Goal: Transaction & Acquisition: Purchase product/service

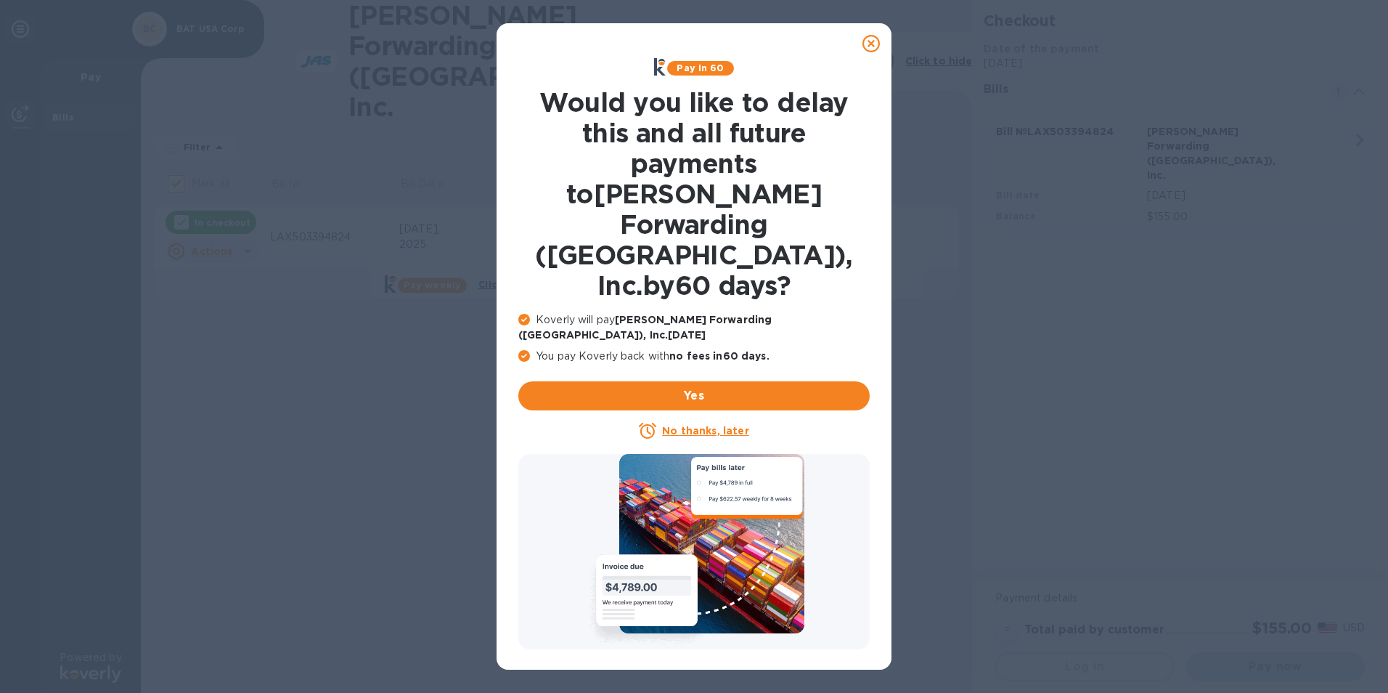
checkbox input "true"
click at [870, 44] on icon at bounding box center [870, 43] width 17 height 17
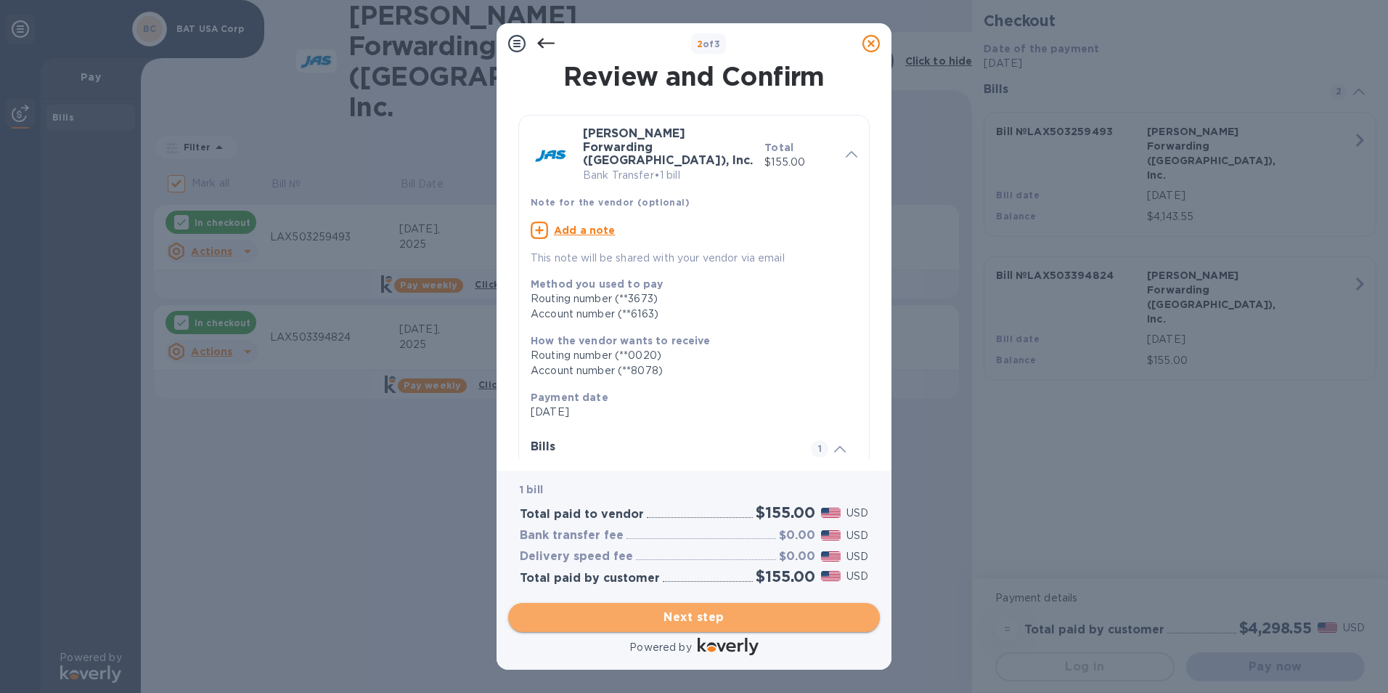
click at [693, 613] on span "Next step" at bounding box center [694, 616] width 348 height 17
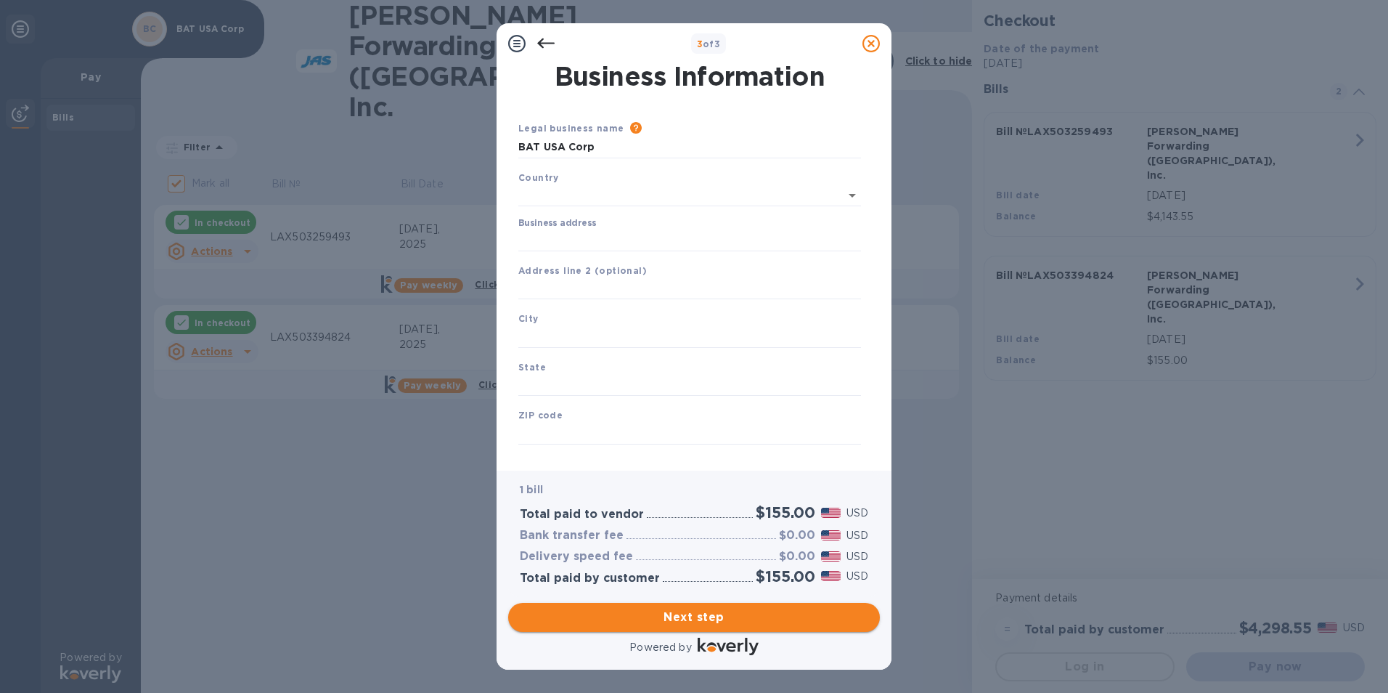
type input "[GEOGRAPHIC_DATA]"
click at [591, 234] on input "Business address" at bounding box center [689, 237] width 343 height 22
type input "[STREET_ADDRESS]"
type input "[PERSON_NAME]"
type input "NY"
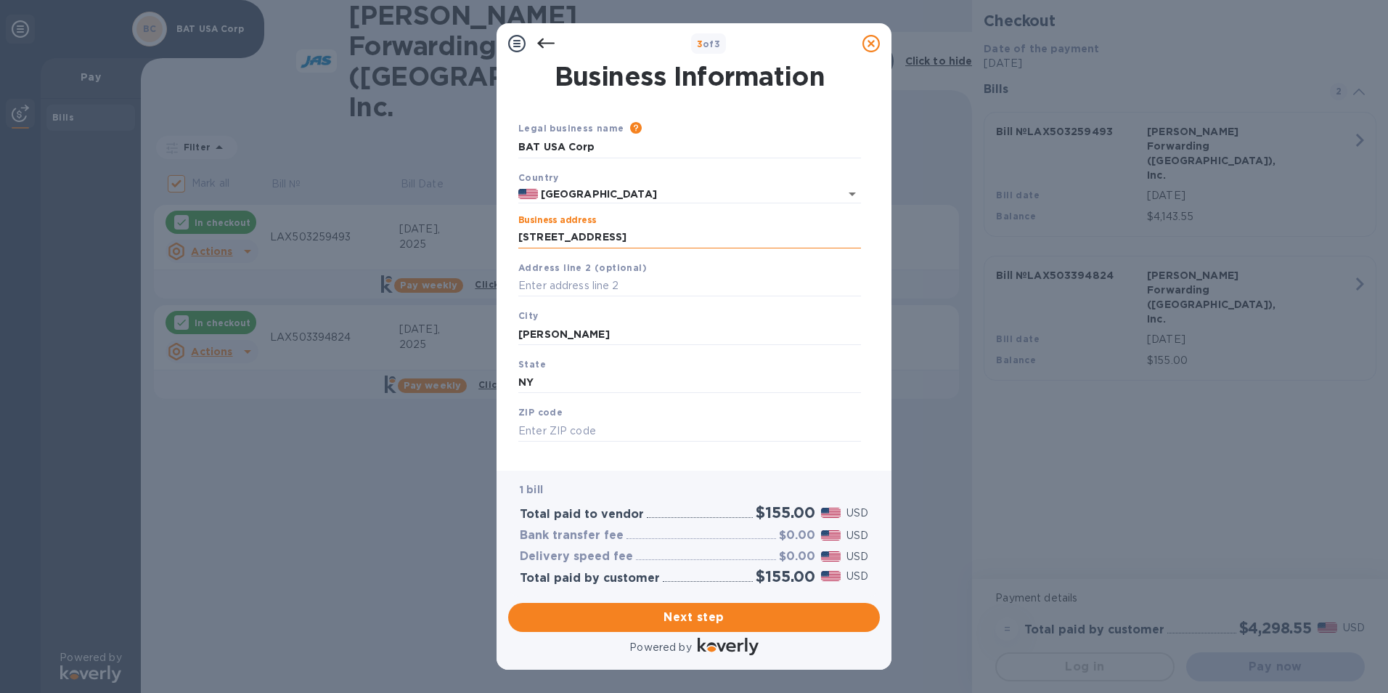
type input "10918"
click at [684, 614] on span "Next step" at bounding box center [694, 616] width 348 height 17
drag, startPoint x: 584, startPoint y: 336, endPoint x: 487, endPoint y: 332, distance: 96.6
click at [487, 332] on div "3 of 3 Business Information Legal business name Please provide the legal name t…" at bounding box center [694, 346] width 1388 height 693
type input "[PERSON_NAME]"
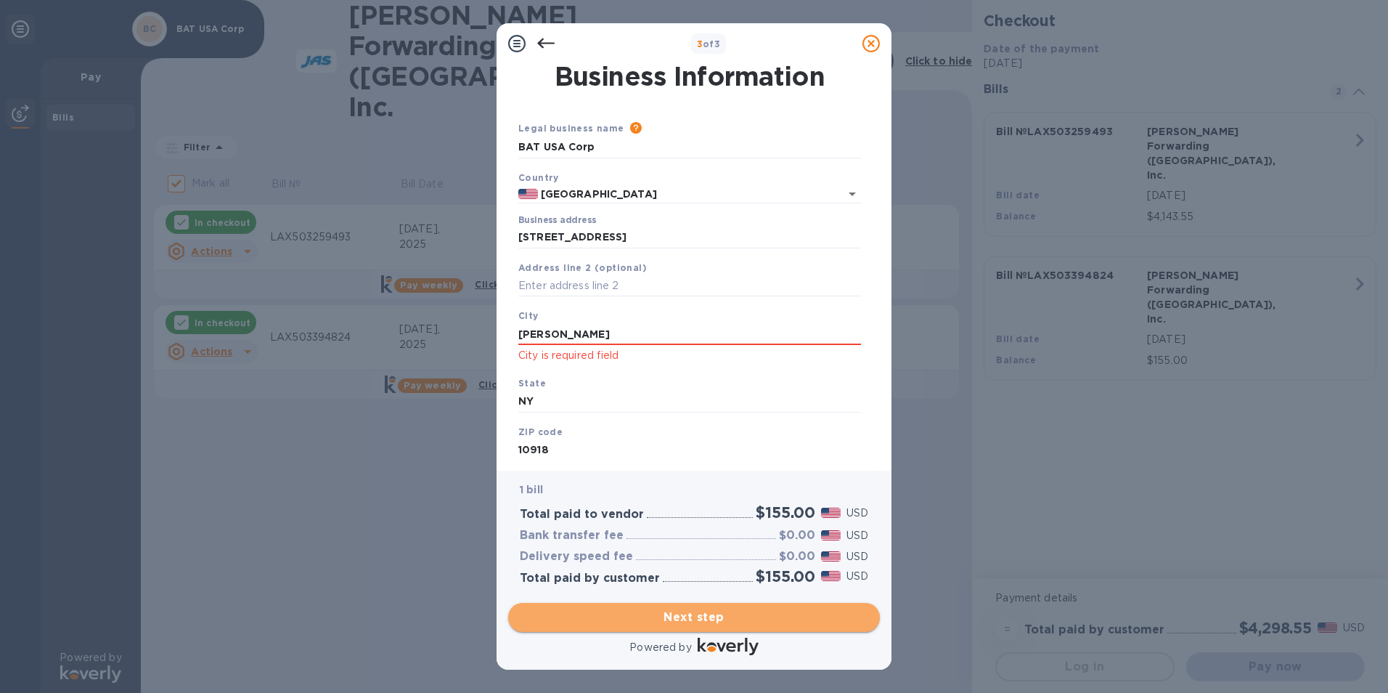
click at [688, 618] on span "Next step" at bounding box center [694, 616] width 348 height 17
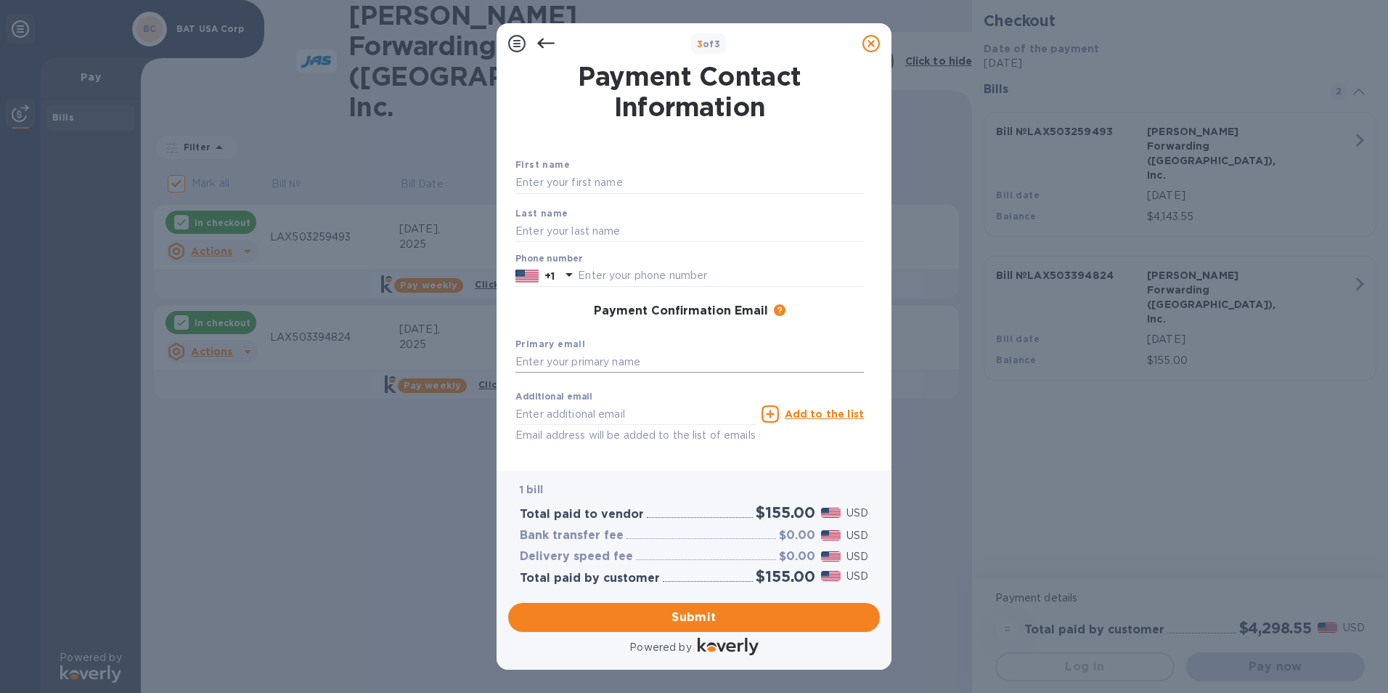
click at [573, 361] on input "text" at bounding box center [689, 362] width 348 height 22
type input "[EMAIL_ADDRESS][DOMAIN_NAME]"
type input "[PERSON_NAME]"
type input "[DEMOGRAPHIC_DATA]"
type input "8456101140"
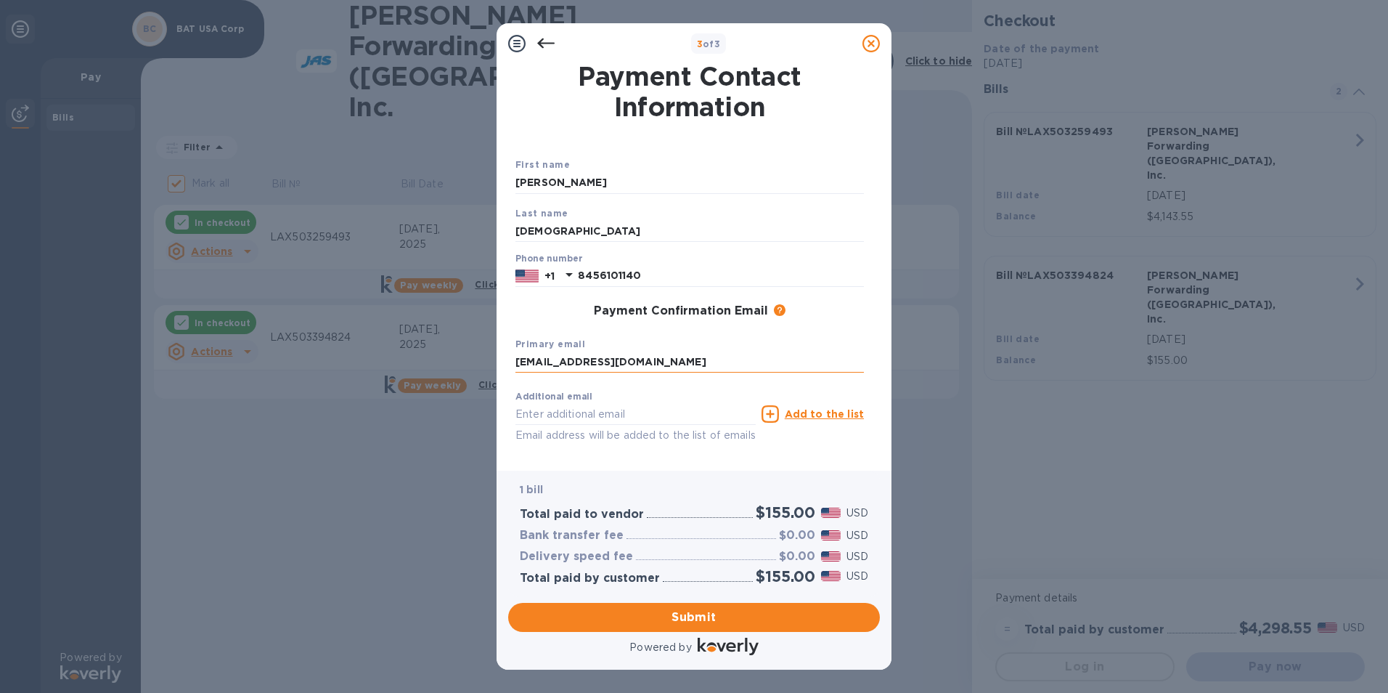
type input "[EMAIL_ADDRESS][DOMAIN_NAME]"
click at [684, 616] on span "Submit" at bounding box center [694, 616] width 348 height 17
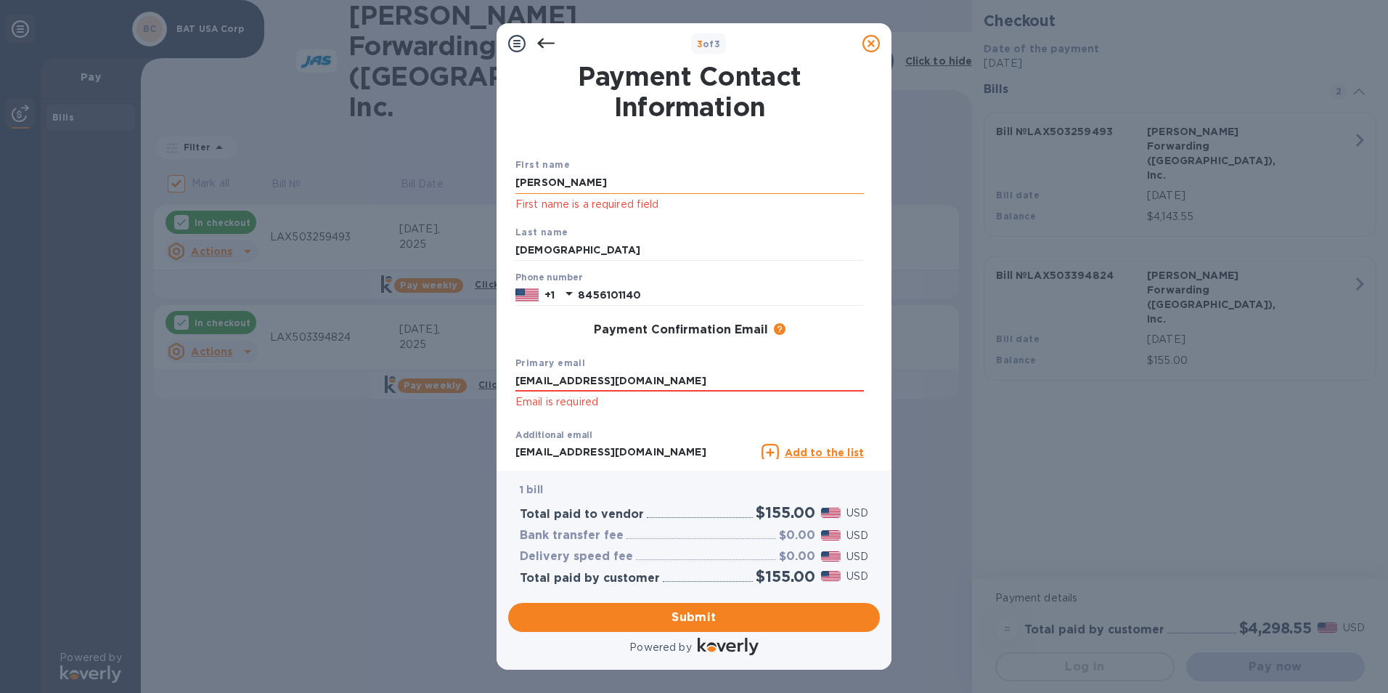
click at [560, 180] on input "[PERSON_NAME]" at bounding box center [689, 183] width 348 height 22
type input "M"
type input "[PERSON_NAME]"
click at [624, 380] on input "[EMAIL_ADDRESS][DOMAIN_NAME]" at bounding box center [689, 381] width 348 height 22
click at [556, 380] on input "[EMAIL_ADDRESS][DOMAIN_NAME]" at bounding box center [689, 381] width 348 height 22
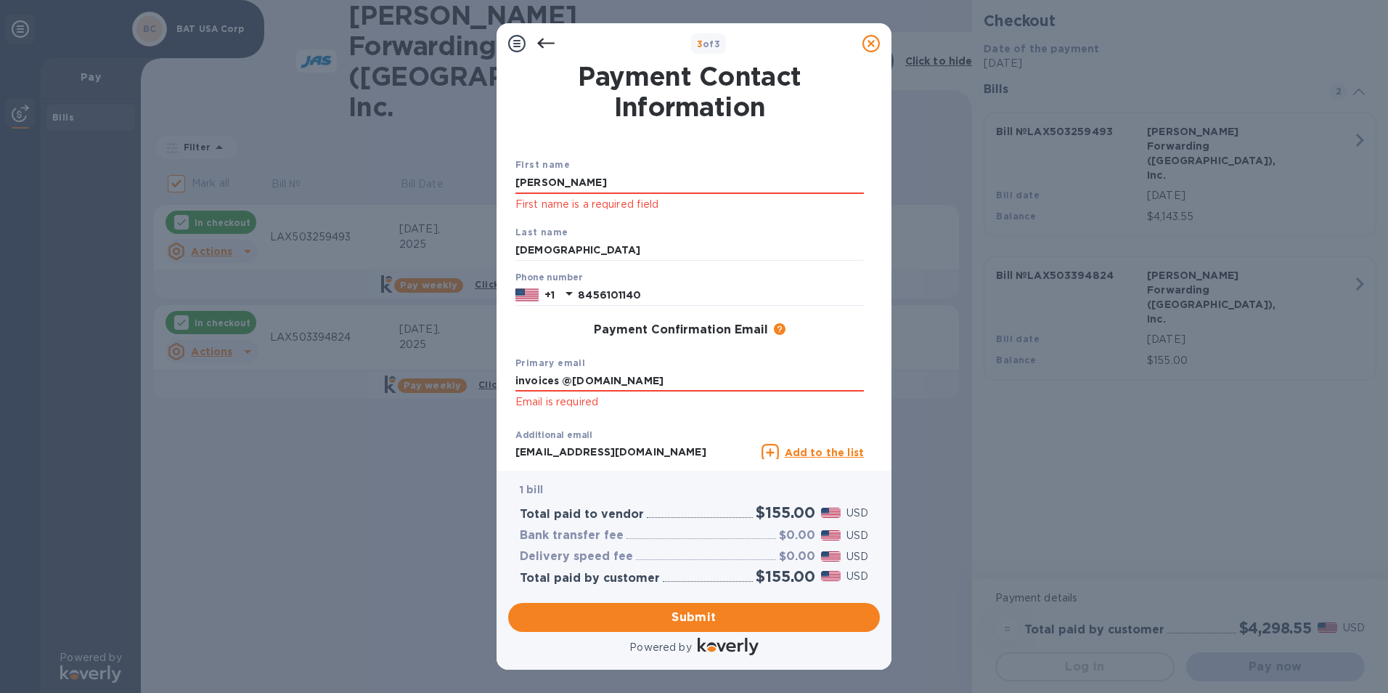
type input "[EMAIL_ADDRESS][DOMAIN_NAME]"
click at [621, 383] on input "[EMAIL_ADDRESS][DOMAIN_NAME]" at bounding box center [689, 381] width 348 height 22
click at [650, 617] on span "Submit" at bounding box center [694, 616] width 348 height 17
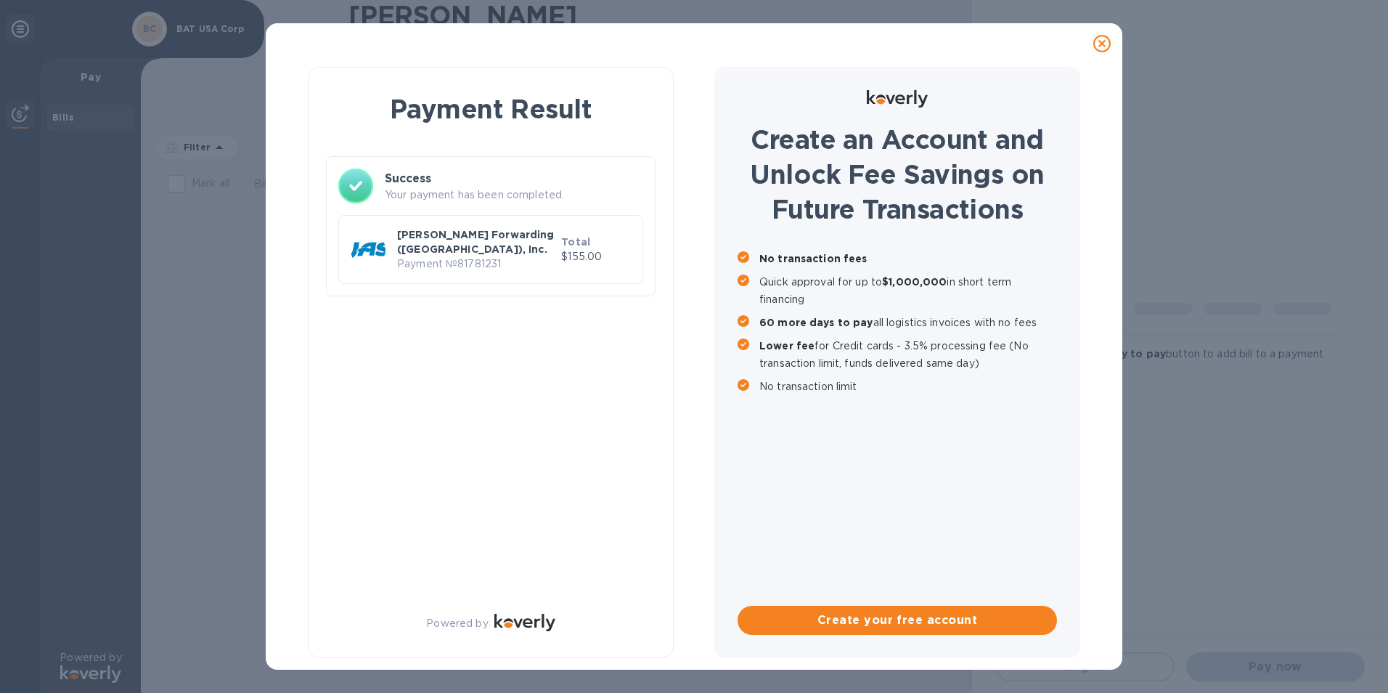
checkbox input "true"
click at [502, 256] on p "Payment № 81781231" at bounding box center [476, 263] width 158 height 15
